Goal: Find contact information

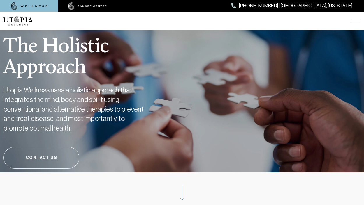
click at [41, 158] on link "Contact Us" at bounding box center [41, 158] width 76 height 22
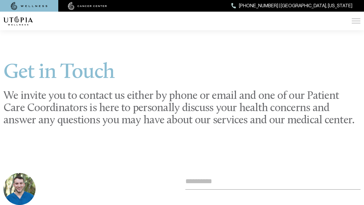
click at [87, 6] on img at bounding box center [87, 6] width 39 height 8
